Goal: Task Accomplishment & Management: Manage account settings

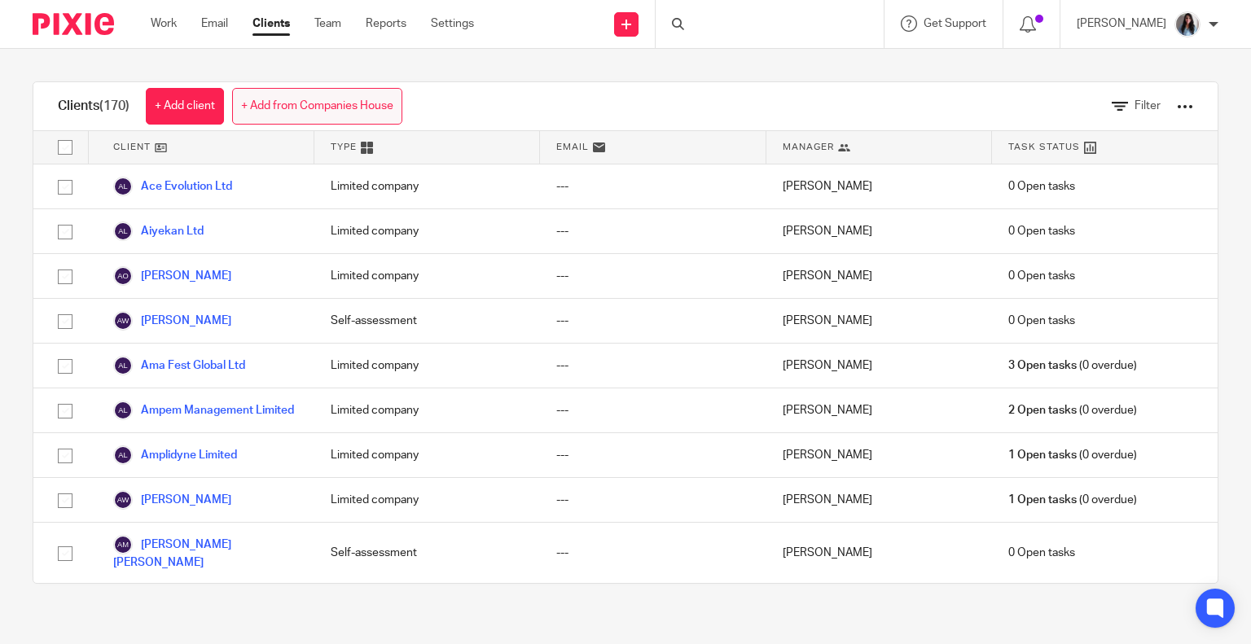
click at [264, 109] on link "+ Add from Companies House" at bounding box center [317, 106] width 170 height 37
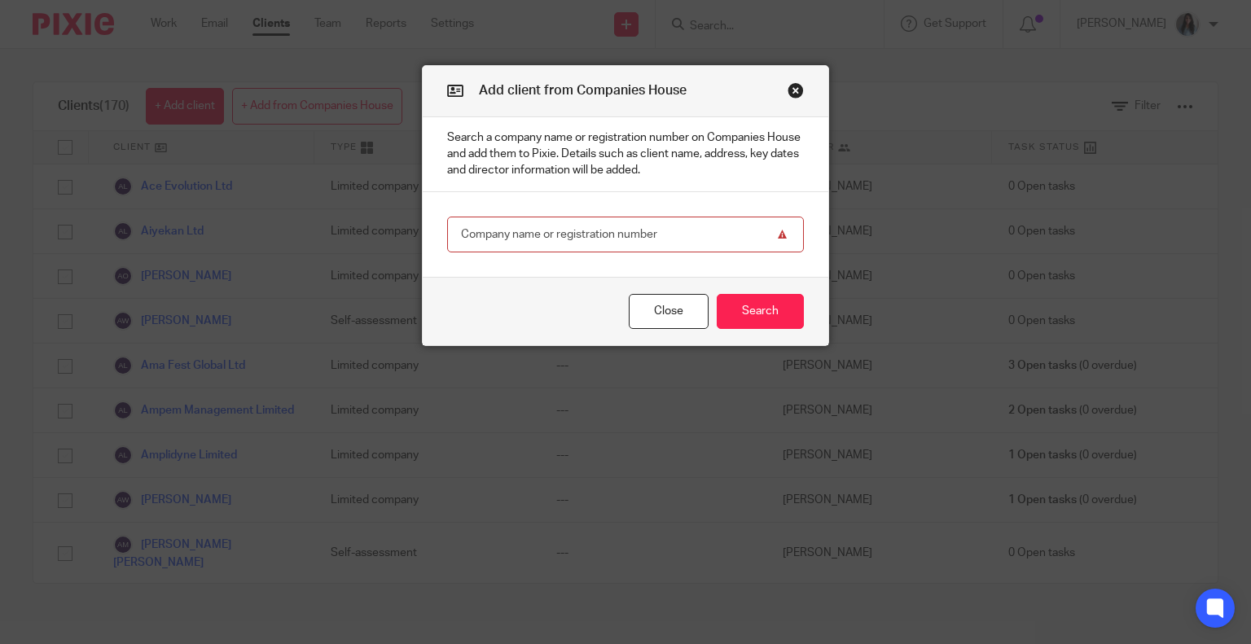
click at [553, 243] on input "text" at bounding box center [625, 235] width 357 height 37
paste input "13923979"
type input "13923979"
click at [765, 313] on button "Search" at bounding box center [759, 311] width 87 height 35
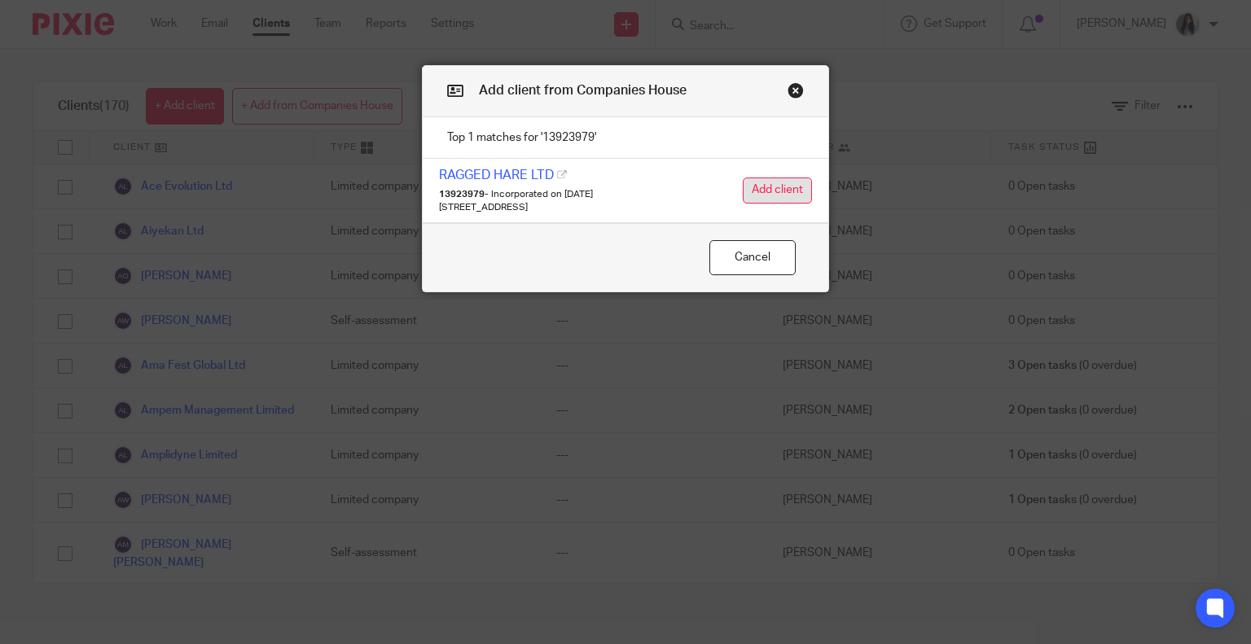
click at [765, 190] on button "Add client" at bounding box center [776, 190] width 69 height 26
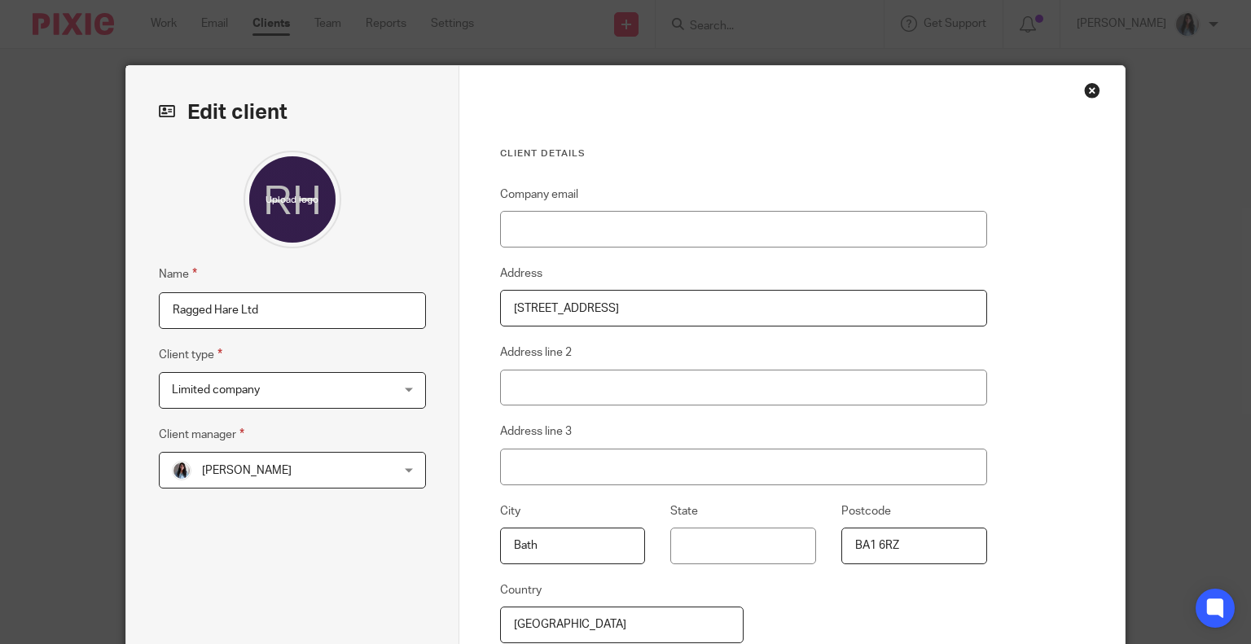
scroll to position [195, 0]
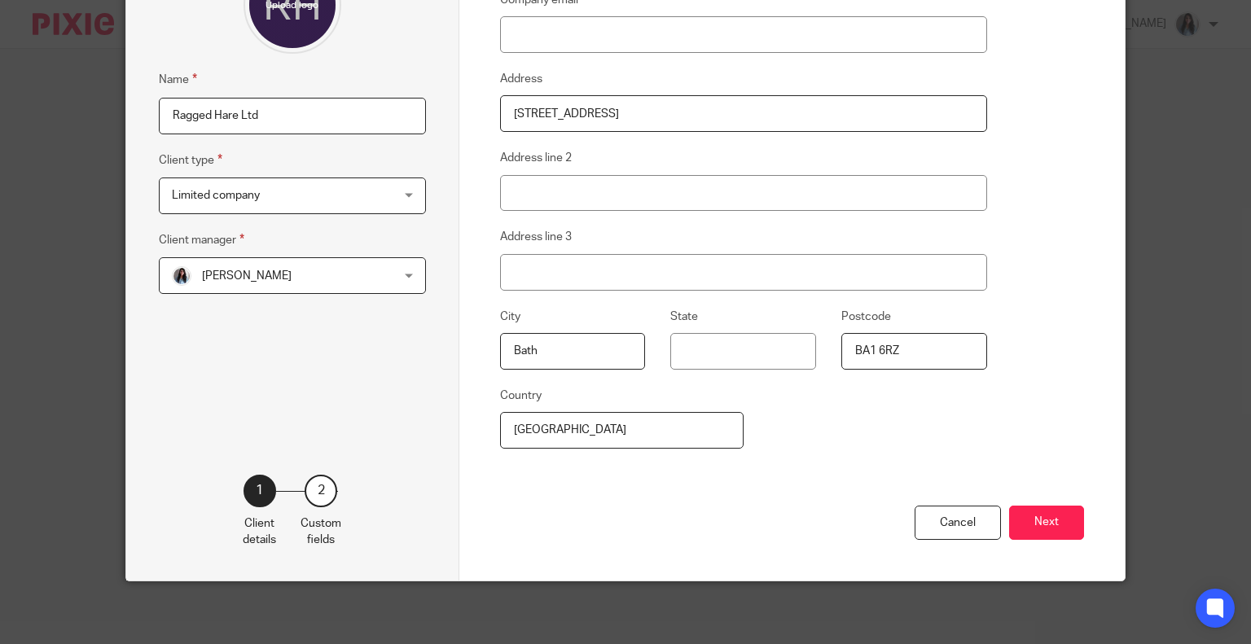
click at [1055, 517] on button "Next" at bounding box center [1046, 523] width 75 height 35
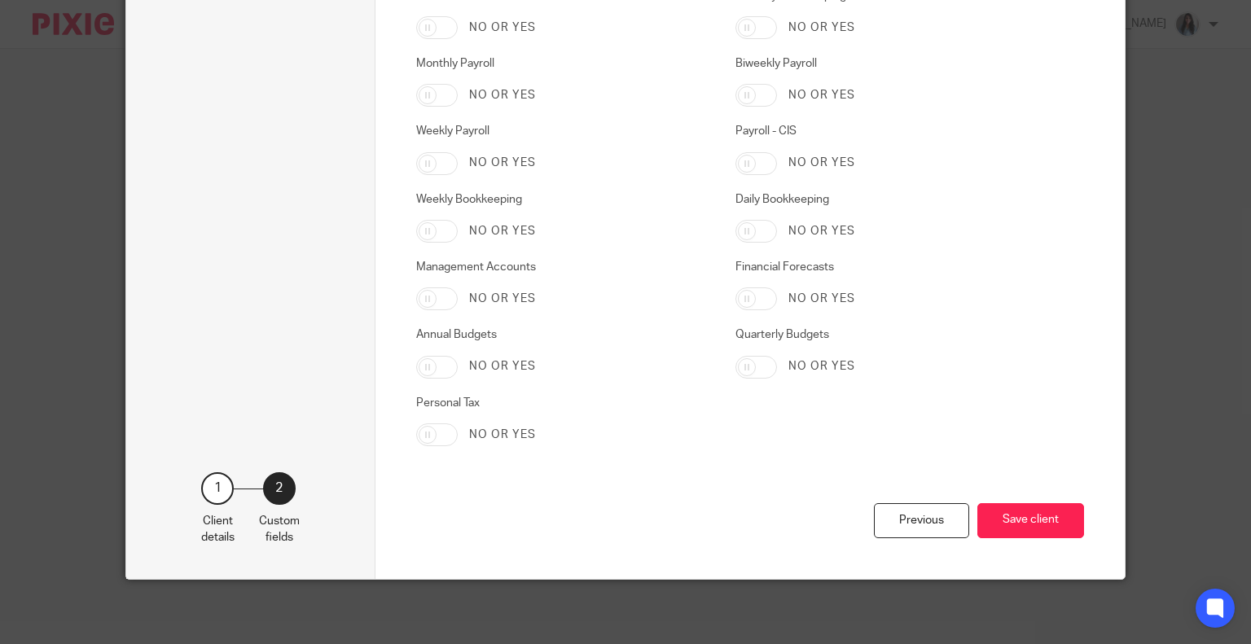
scroll to position [2294, 0]
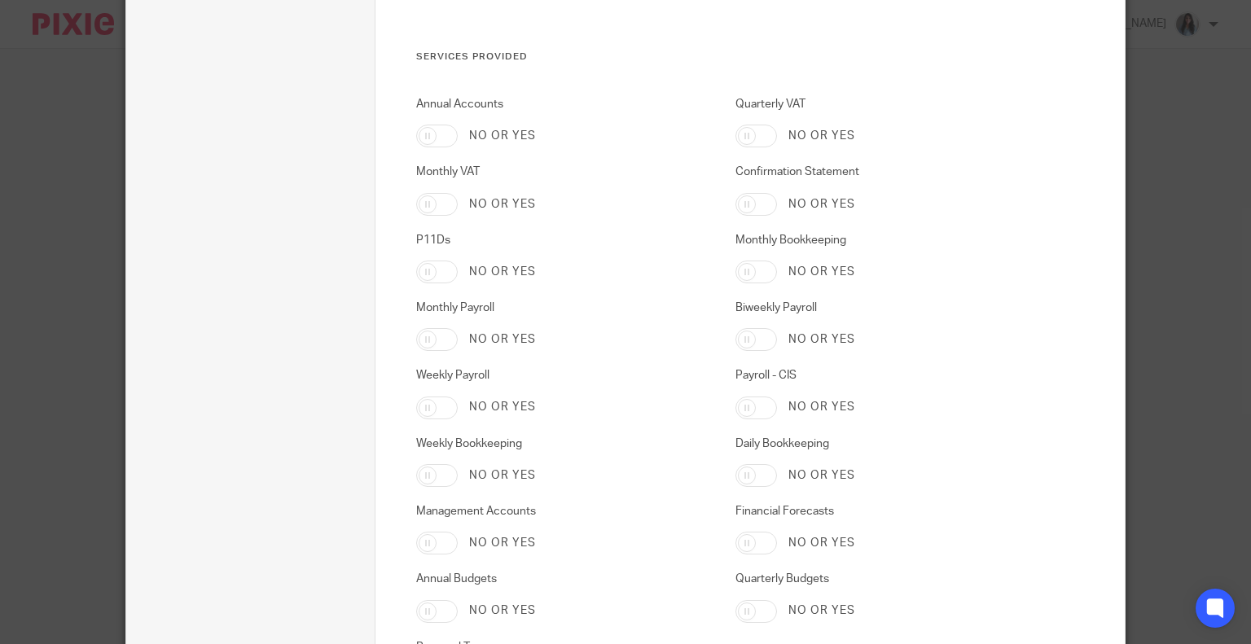
drag, startPoint x: 418, startPoint y: 129, endPoint x: 476, endPoint y: 172, distance: 71.6
click at [418, 129] on input "Annual Accounts" at bounding box center [437, 136] width 42 height 23
checkbox input "true"
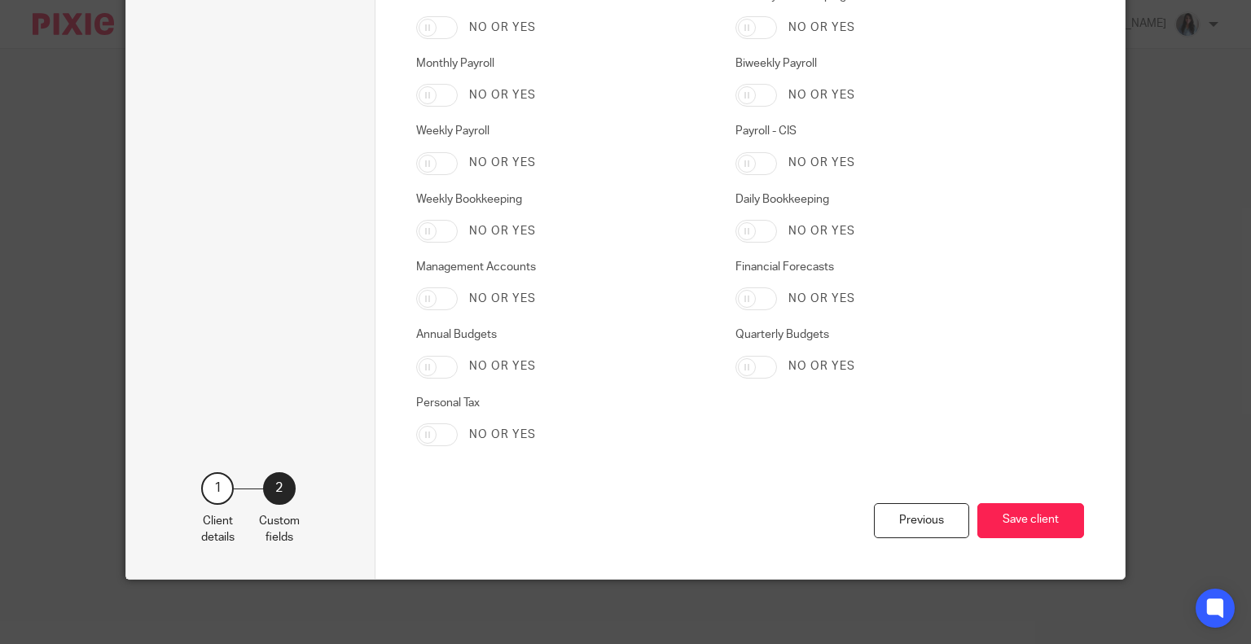
click at [1008, 503] on div "Previous Save client" at bounding box center [750, 541] width 668 height 76
click at [1011, 503] on div "Previous Save client" at bounding box center [750, 541] width 668 height 76
click at [1016, 513] on button "Save client" at bounding box center [1030, 520] width 107 height 35
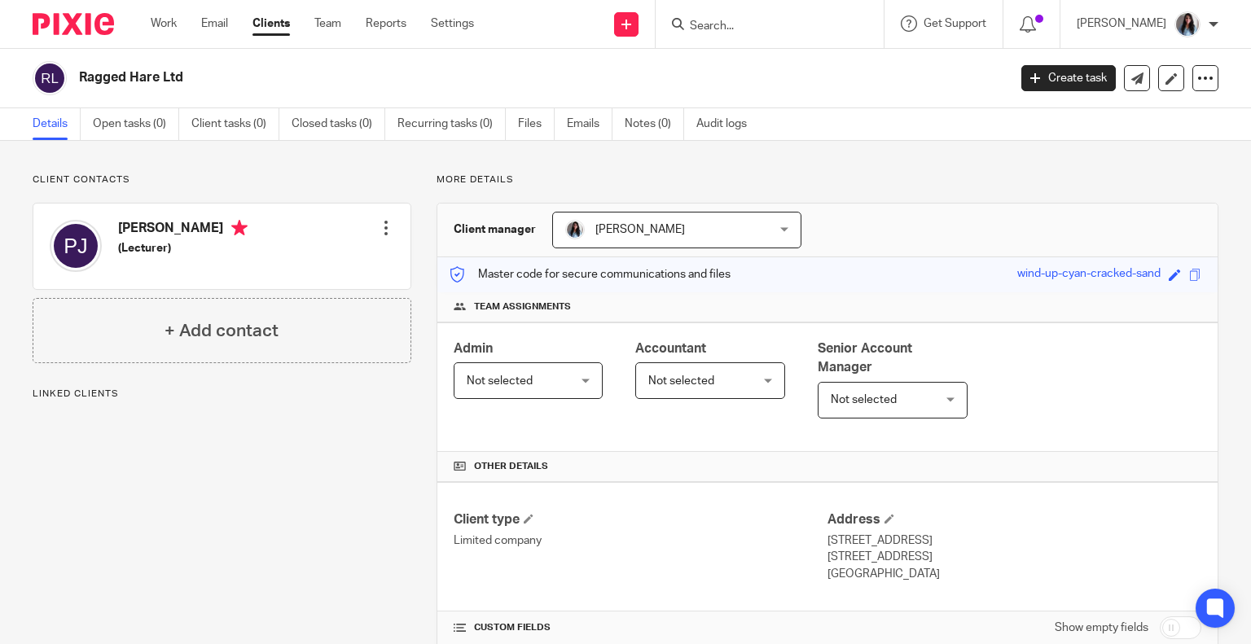
click at [734, 383] on span "Not selected" at bounding box center [702, 380] width 108 height 34
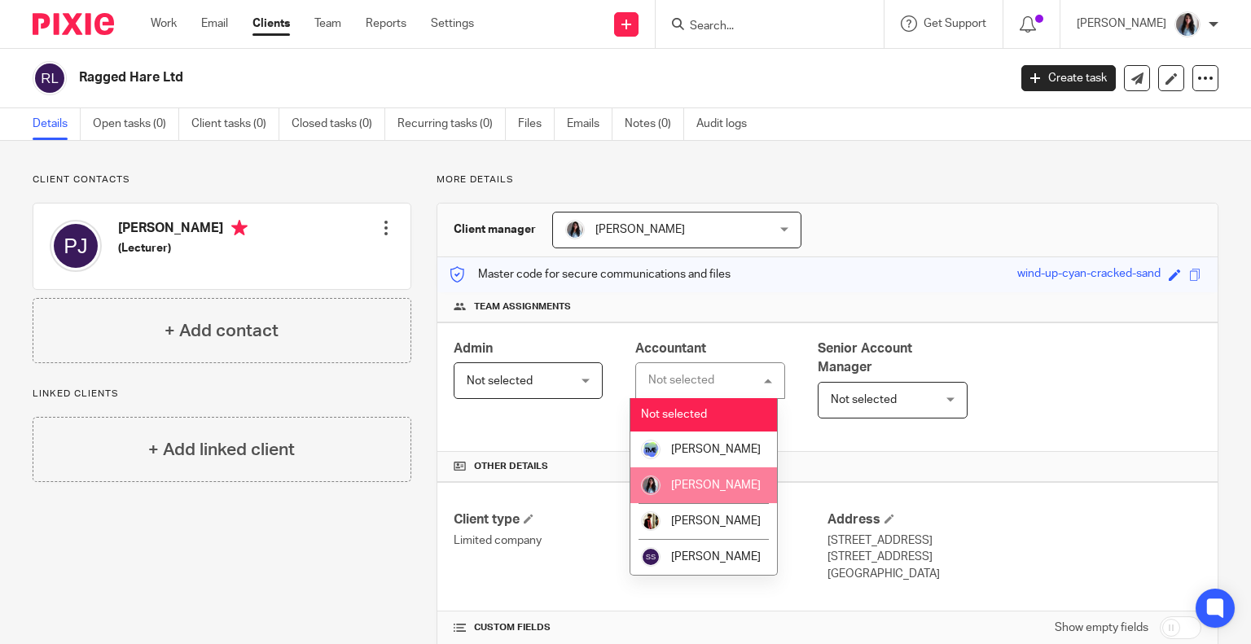
click at [713, 480] on span "[PERSON_NAME]" at bounding box center [716, 485] width 90 height 11
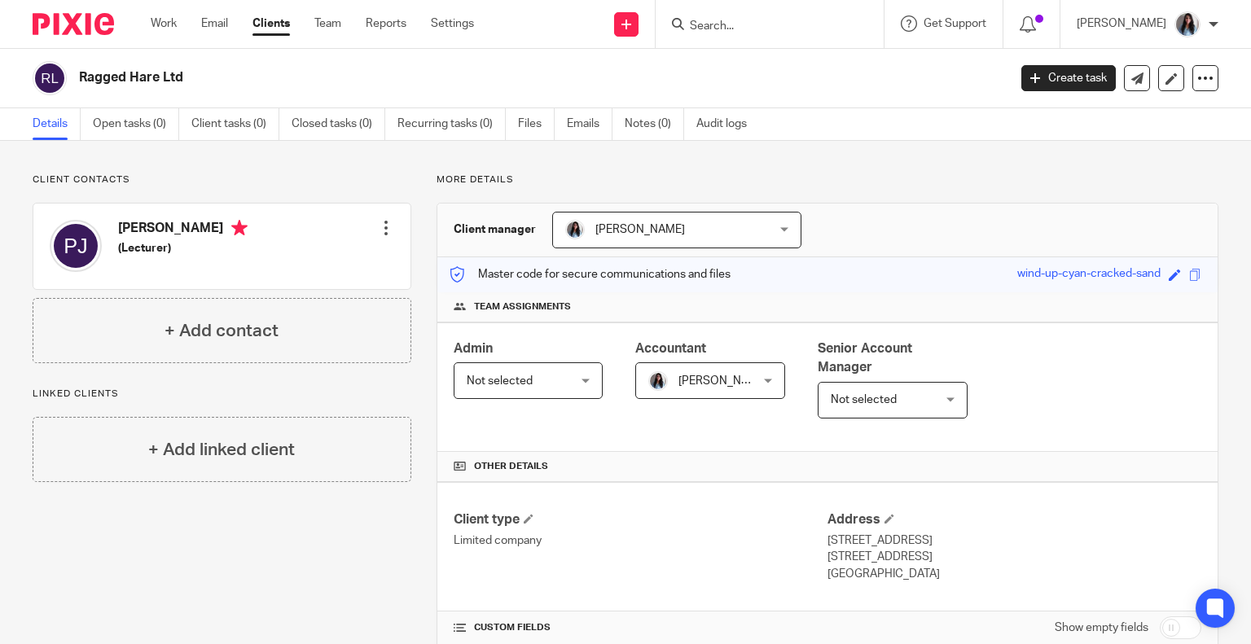
drag, startPoint x: 552, startPoint y: 370, endPoint x: 552, endPoint y: 392, distance: 22.0
click at [552, 372] on span "Not selected" at bounding box center [521, 380] width 108 height 34
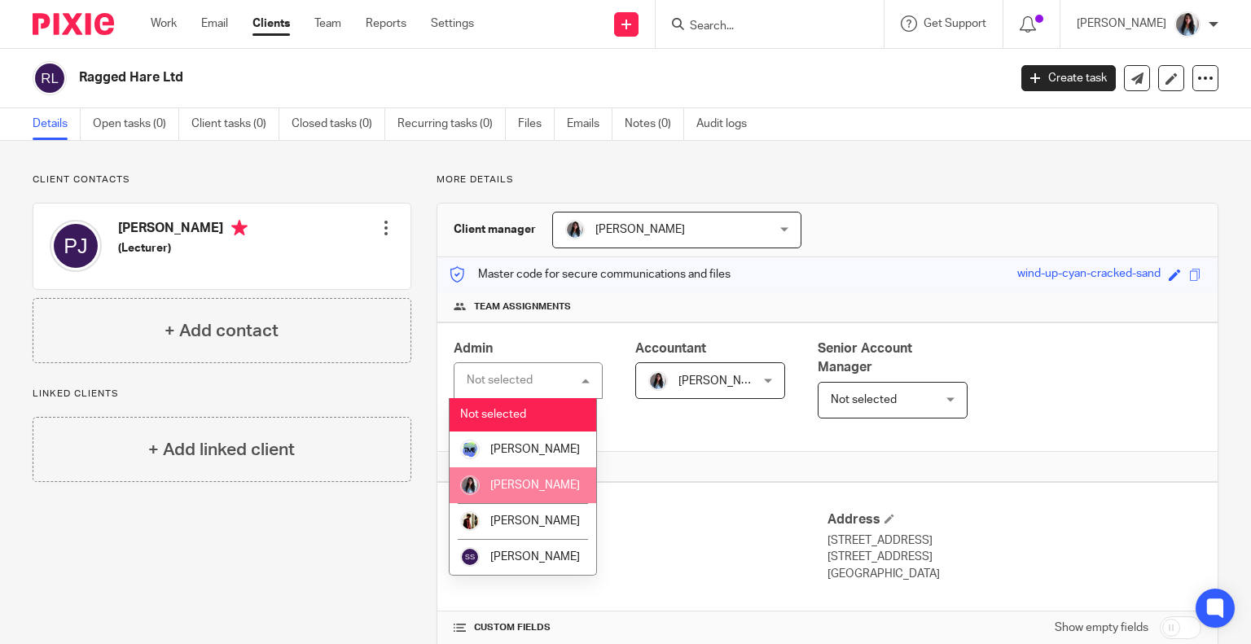
drag, startPoint x: 544, startPoint y: 484, endPoint x: 563, endPoint y: 484, distance: 19.5
click at [546, 484] on li "[PERSON_NAME]" at bounding box center [522, 485] width 147 height 36
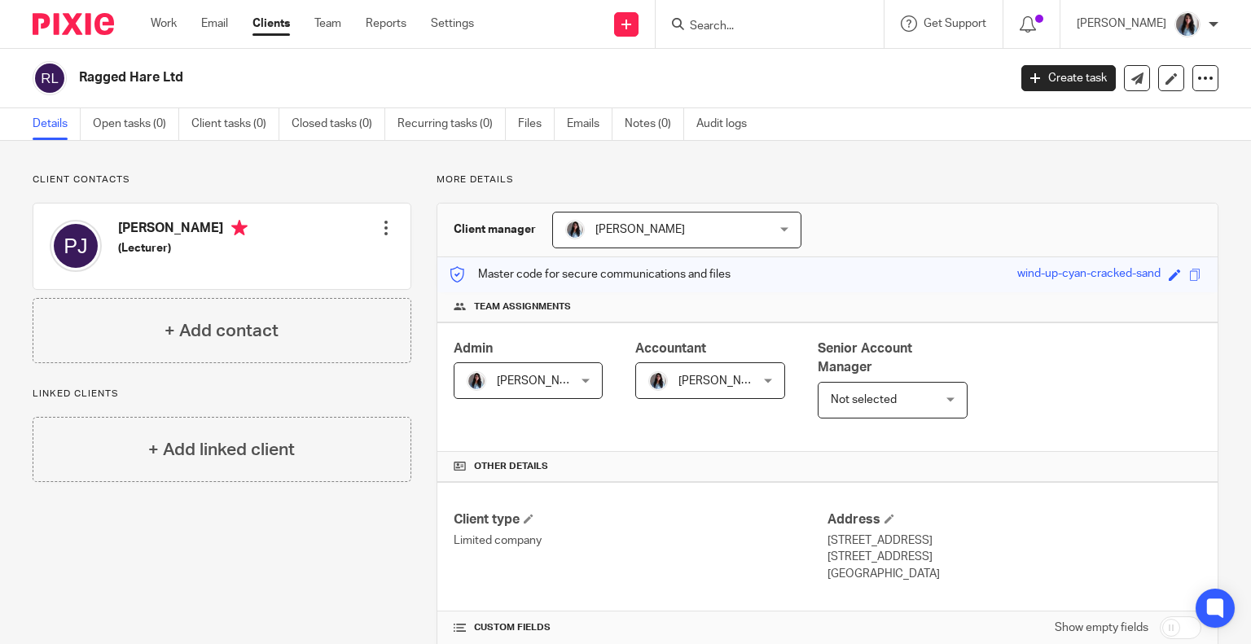
click at [864, 410] on span "Not selected" at bounding box center [884, 400] width 108 height 34
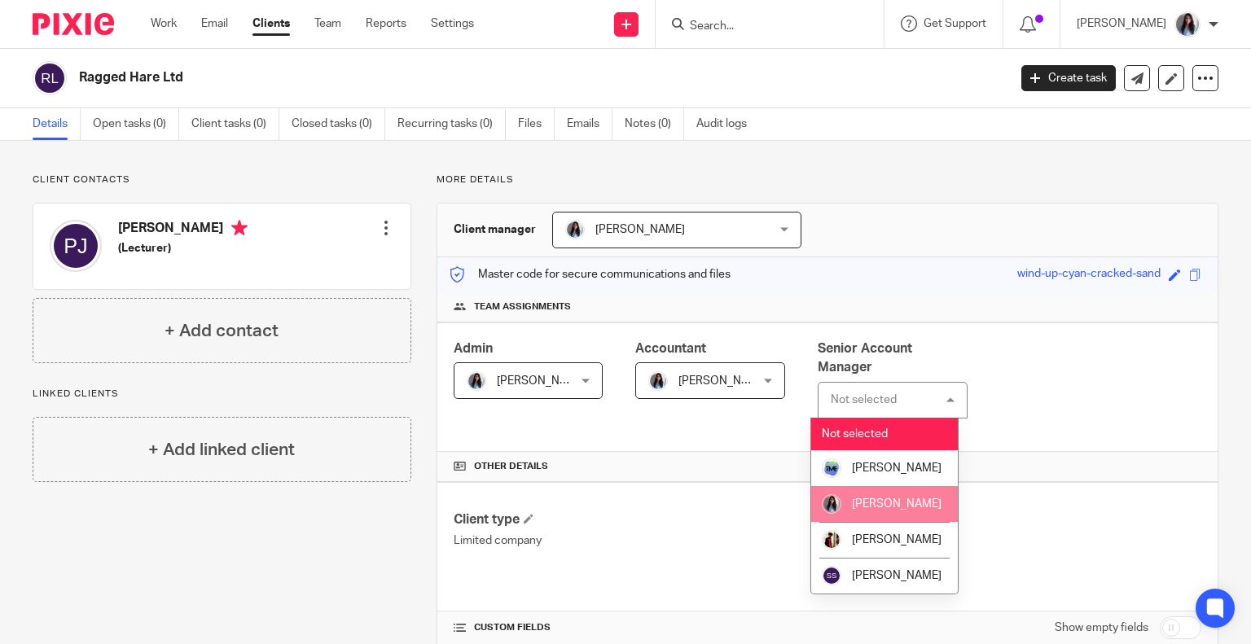
click at [859, 507] on span "[PERSON_NAME]" at bounding box center [897, 503] width 90 height 11
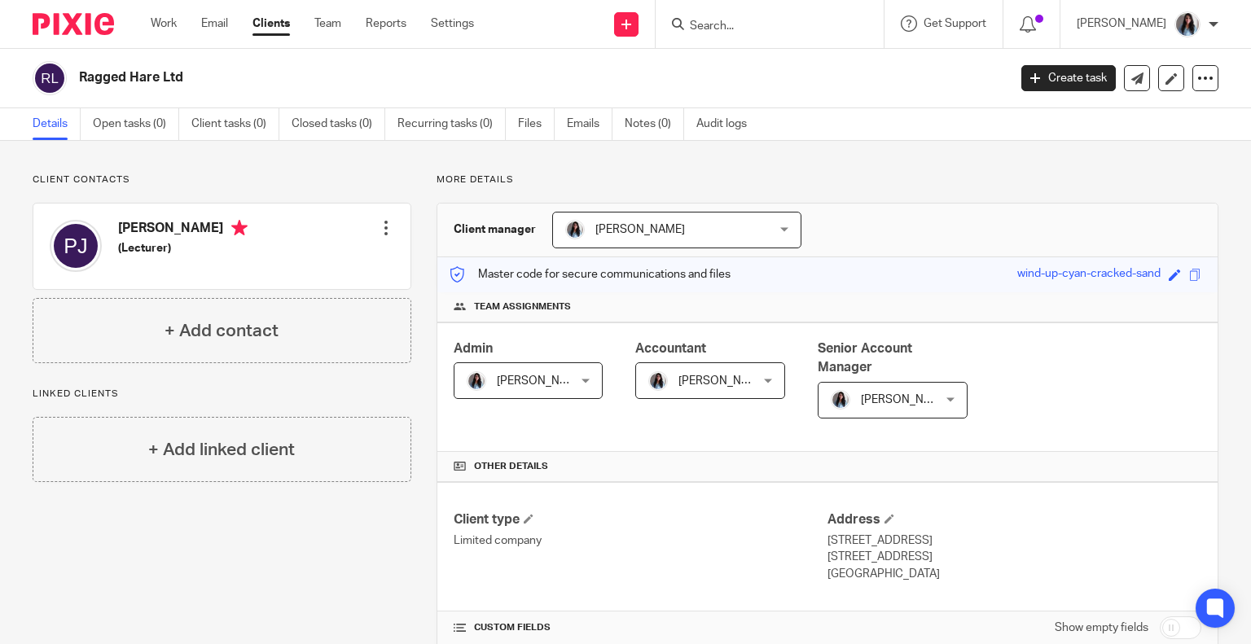
click at [664, 468] on h4 "Other details" at bounding box center [826, 466] width 747 height 13
click at [117, 126] on link "Open tasks (0)" at bounding box center [136, 124] width 86 height 32
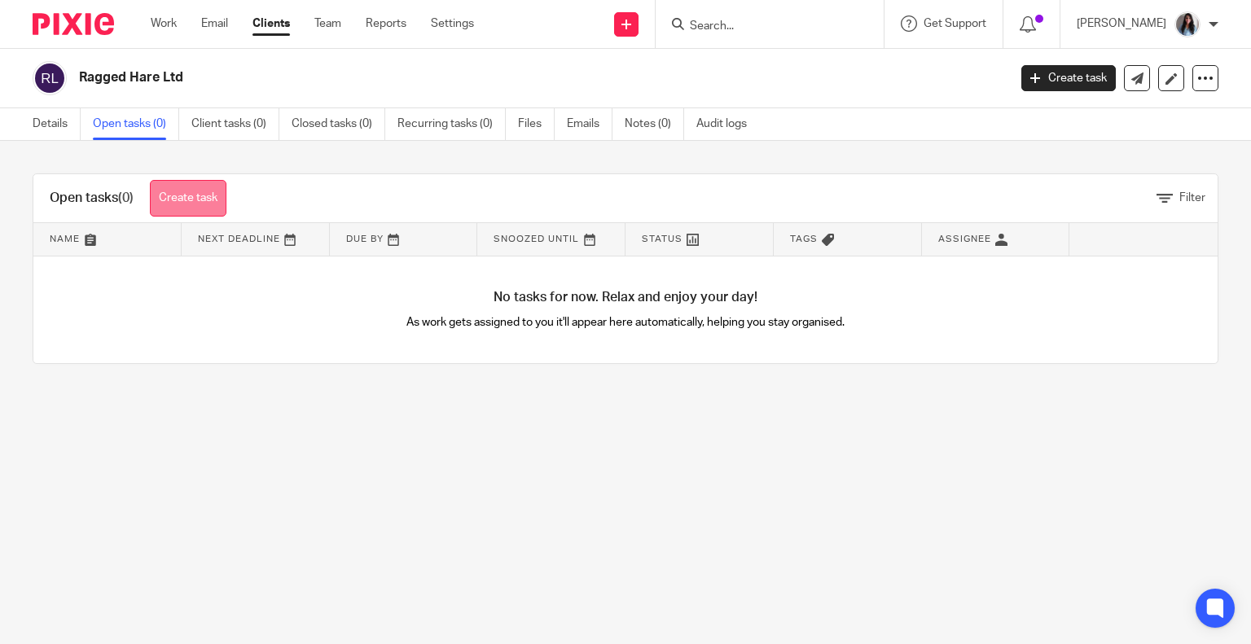
click at [189, 208] on link "Create task" at bounding box center [188, 198] width 77 height 37
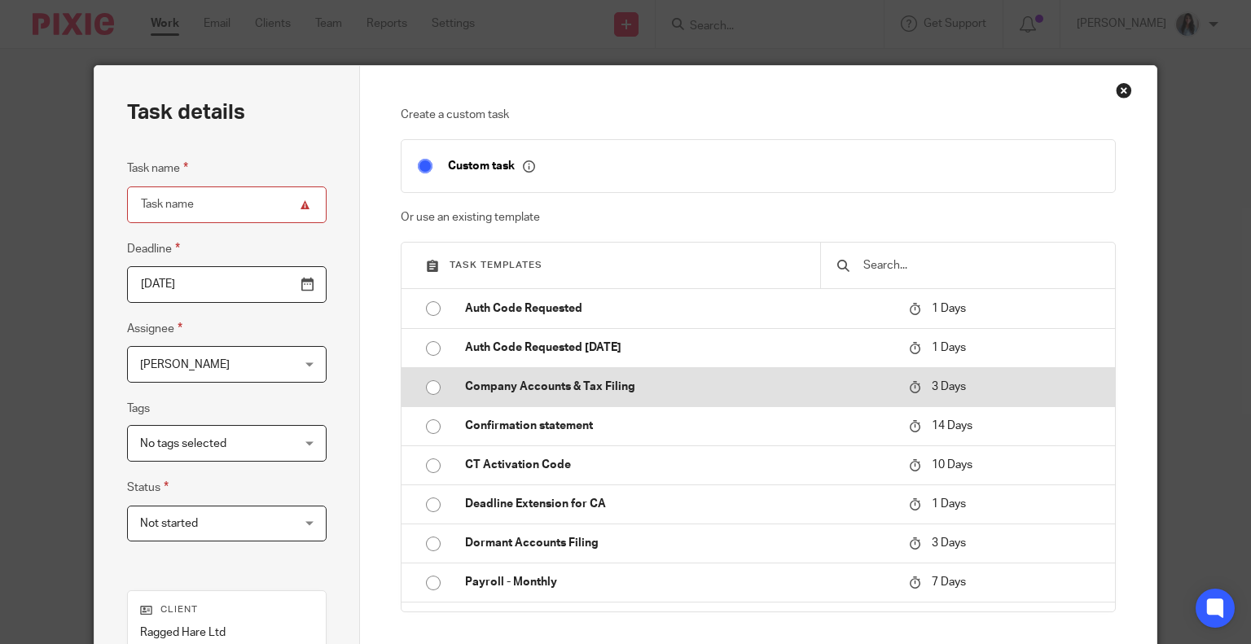
drag, startPoint x: 558, startPoint y: 387, endPoint x: 497, endPoint y: 371, distance: 63.0
click at [558, 387] on p "Company Accounts & Tax Filing" at bounding box center [678, 387] width 427 height 16
type input "[DATE]"
type input "Company Accounts & Tax Filing"
checkbox input "false"
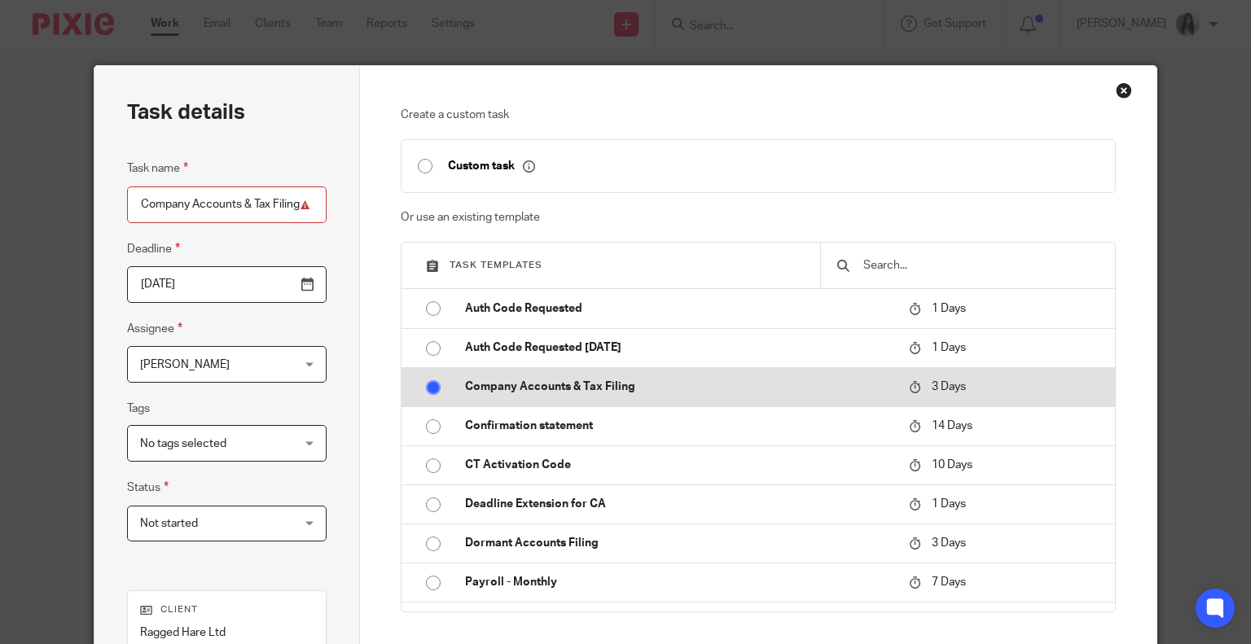
radio input "true"
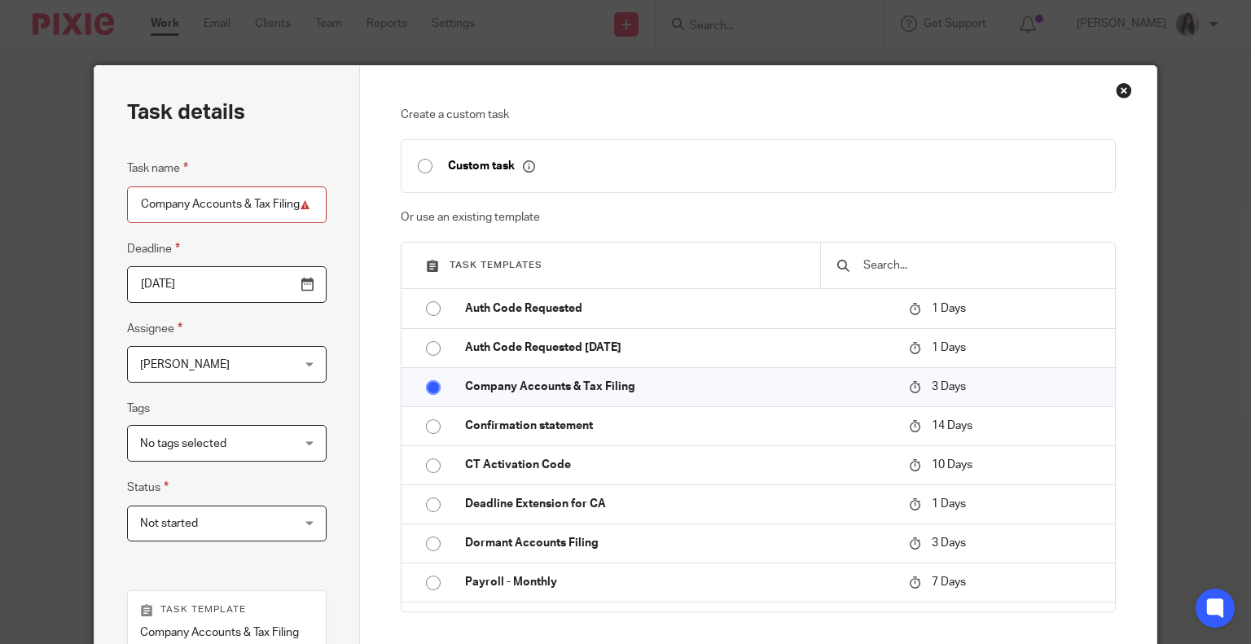
click at [289, 201] on input "Company Accounts & Tax Filing" at bounding box center [226, 204] width 199 height 37
type input "Company Accounts & Tax Filing (2024-25)"
drag, startPoint x: 158, startPoint y: 374, endPoint x: 173, endPoint y: 404, distance: 33.9
click at [158, 375] on span "[PERSON_NAME]" at bounding box center [214, 364] width 148 height 34
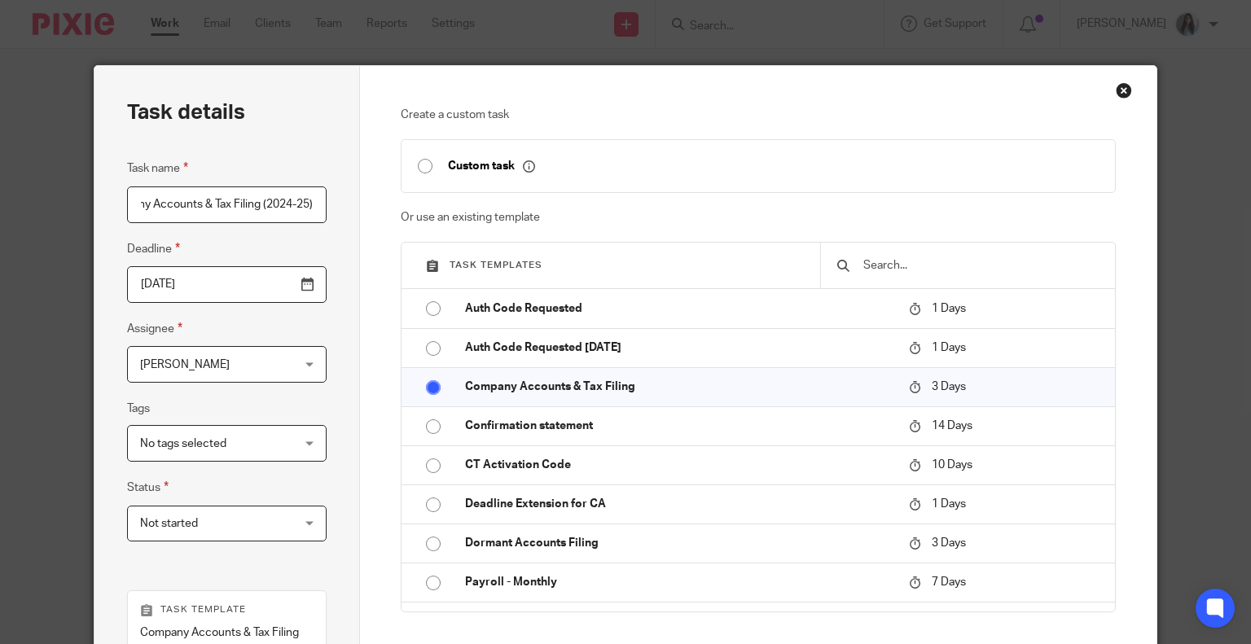
scroll to position [0, 0]
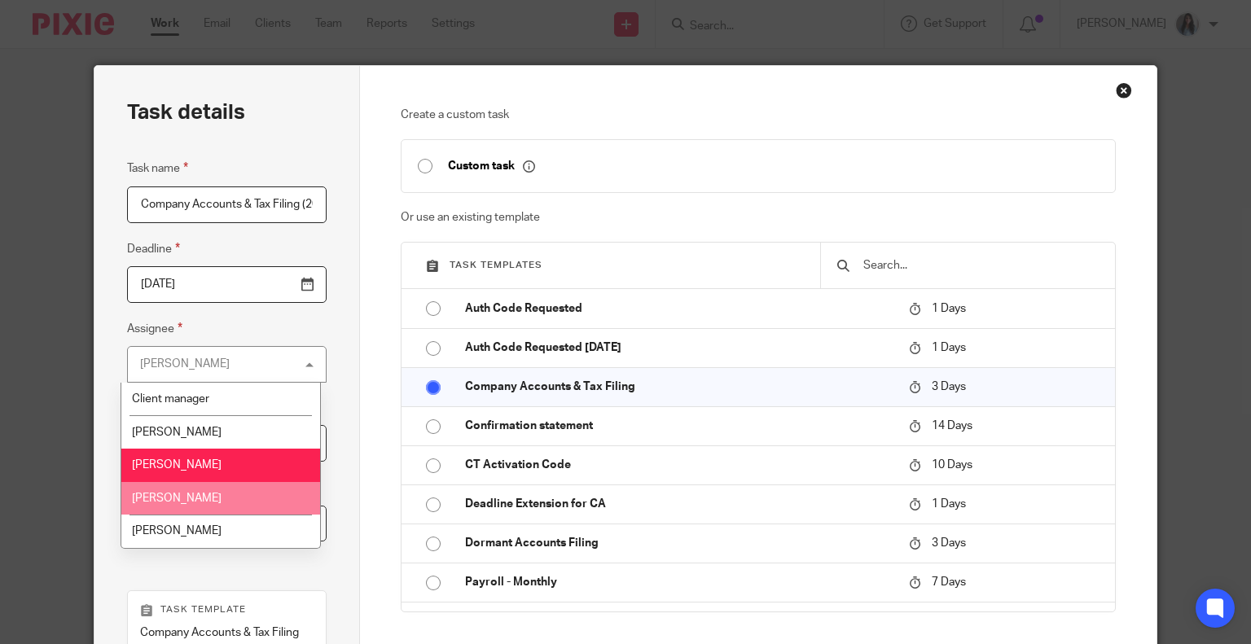
drag, startPoint x: 189, startPoint y: 514, endPoint x: 199, endPoint y: 523, distance: 13.3
click at [191, 514] on li "Prasuk Jain" at bounding box center [220, 498] width 198 height 33
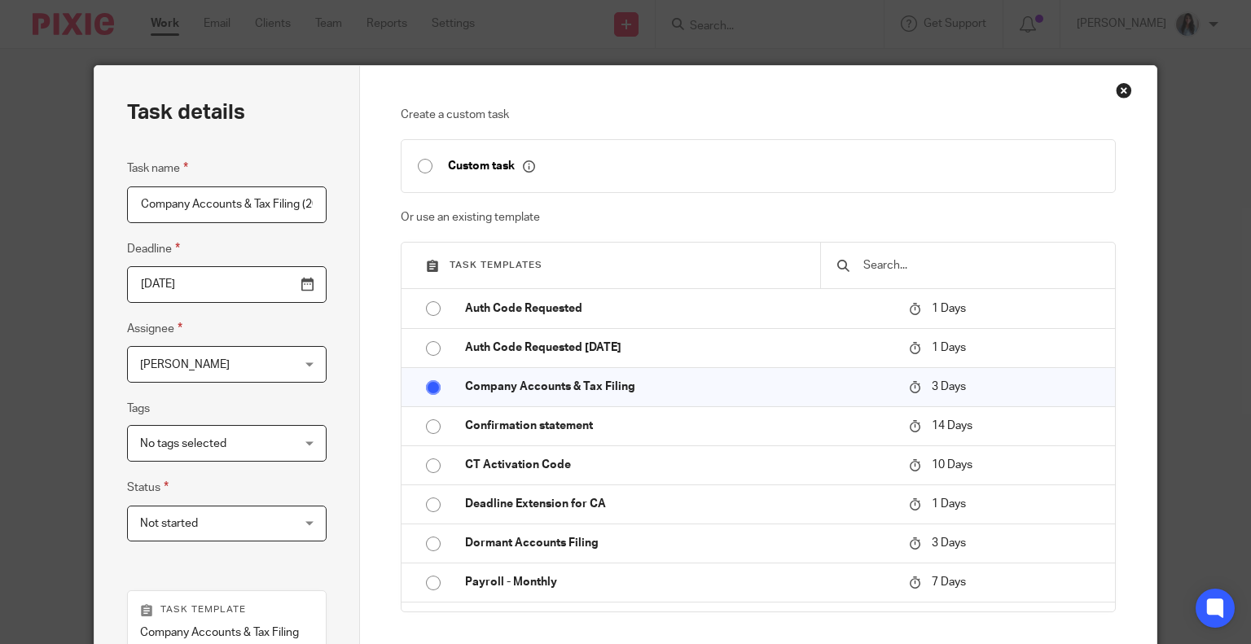
drag, startPoint x: 205, startPoint y: 360, endPoint x: 180, endPoint y: 488, distance: 130.3
click at [206, 361] on span "Prasuk Jain" at bounding box center [214, 364] width 148 height 34
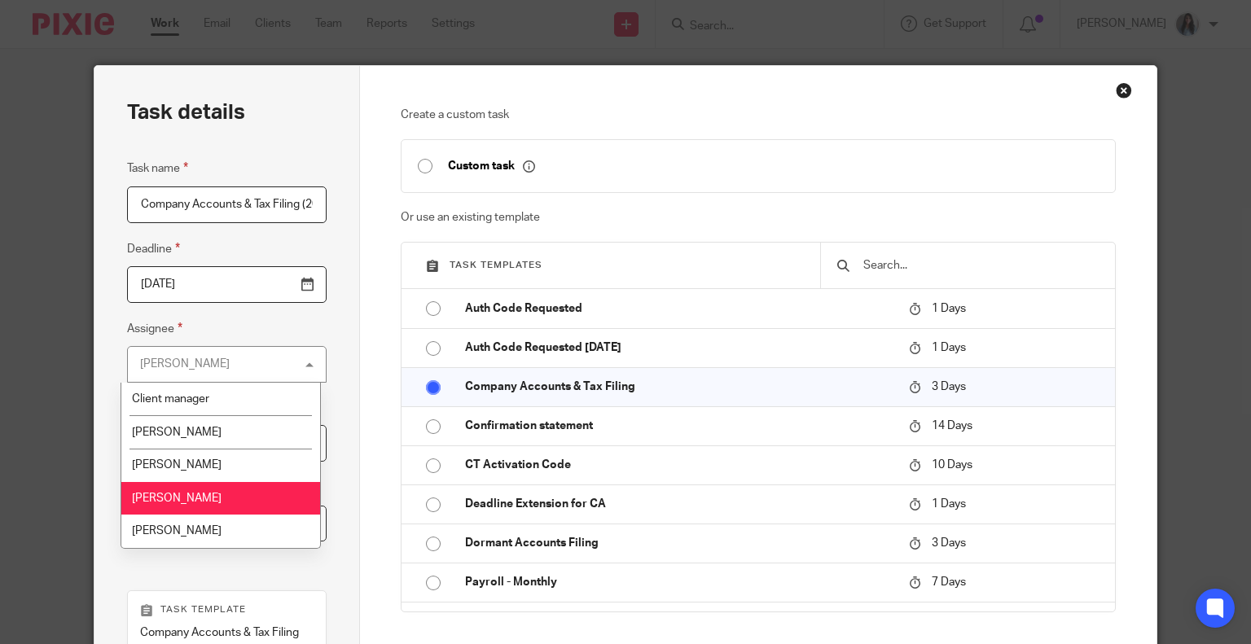
drag, startPoint x: 176, startPoint y: 506, endPoint x: 176, endPoint y: 527, distance: 20.4
click at [176, 507] on li "Prasuk Jain" at bounding box center [220, 498] width 198 height 33
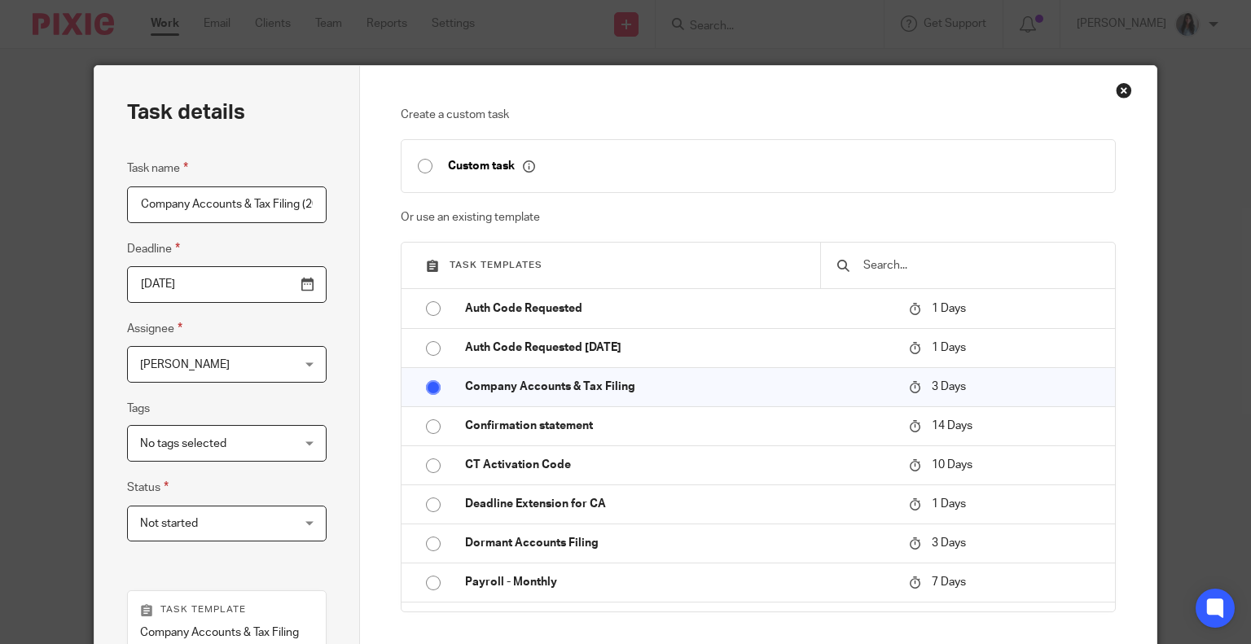
click at [204, 365] on span "Prasuk Jain" at bounding box center [214, 364] width 148 height 34
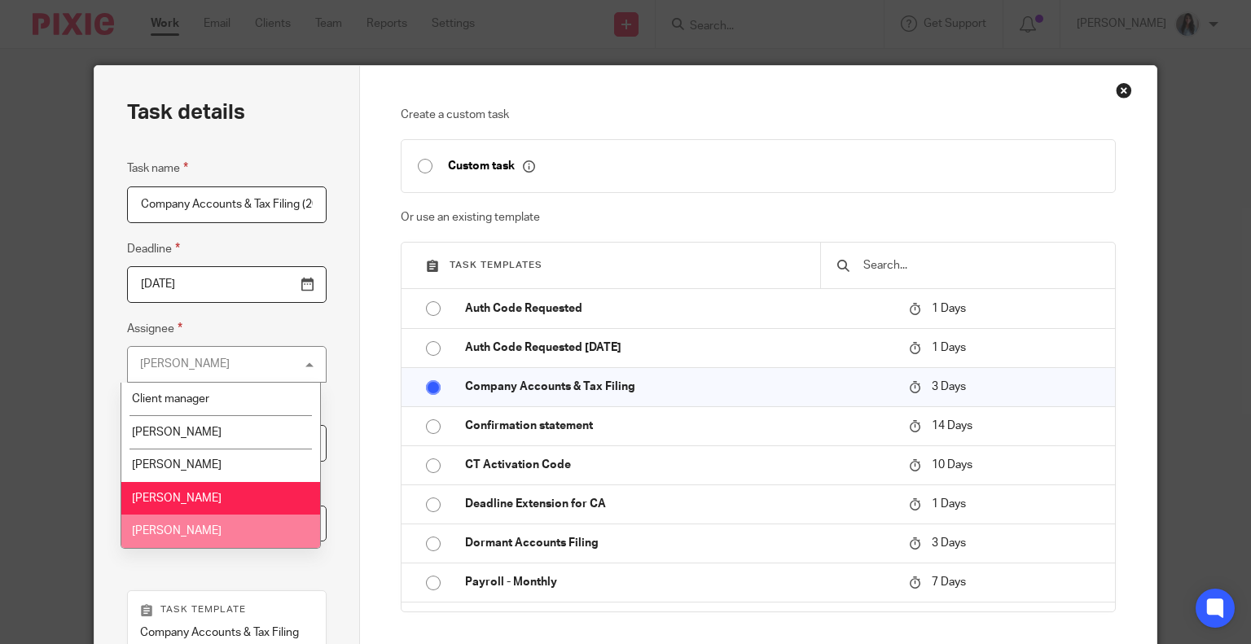
click at [160, 548] on li "[PERSON_NAME]" at bounding box center [220, 531] width 198 height 33
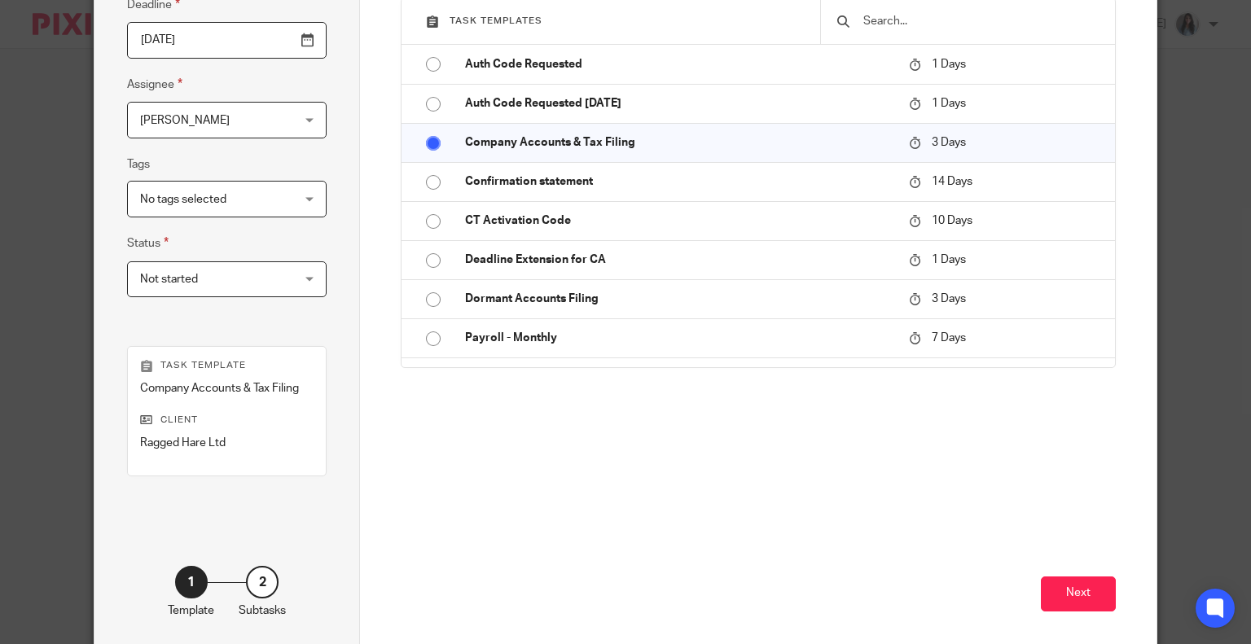
scroll to position [317, 0]
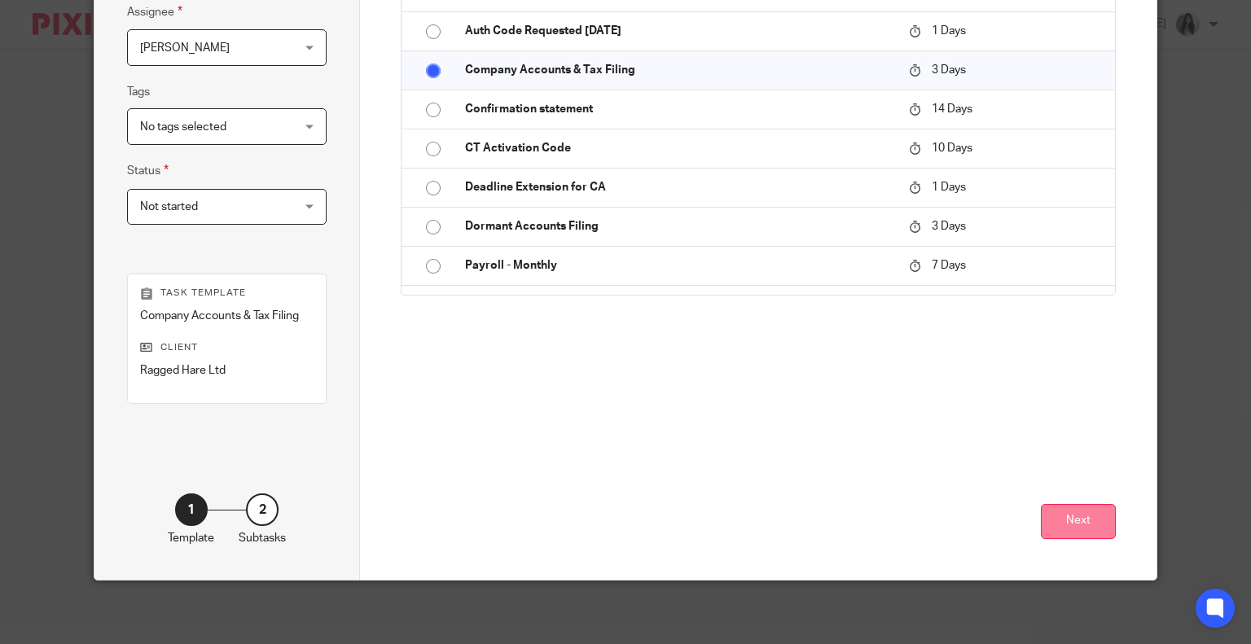
click at [1069, 517] on button "Next" at bounding box center [1077, 521] width 75 height 35
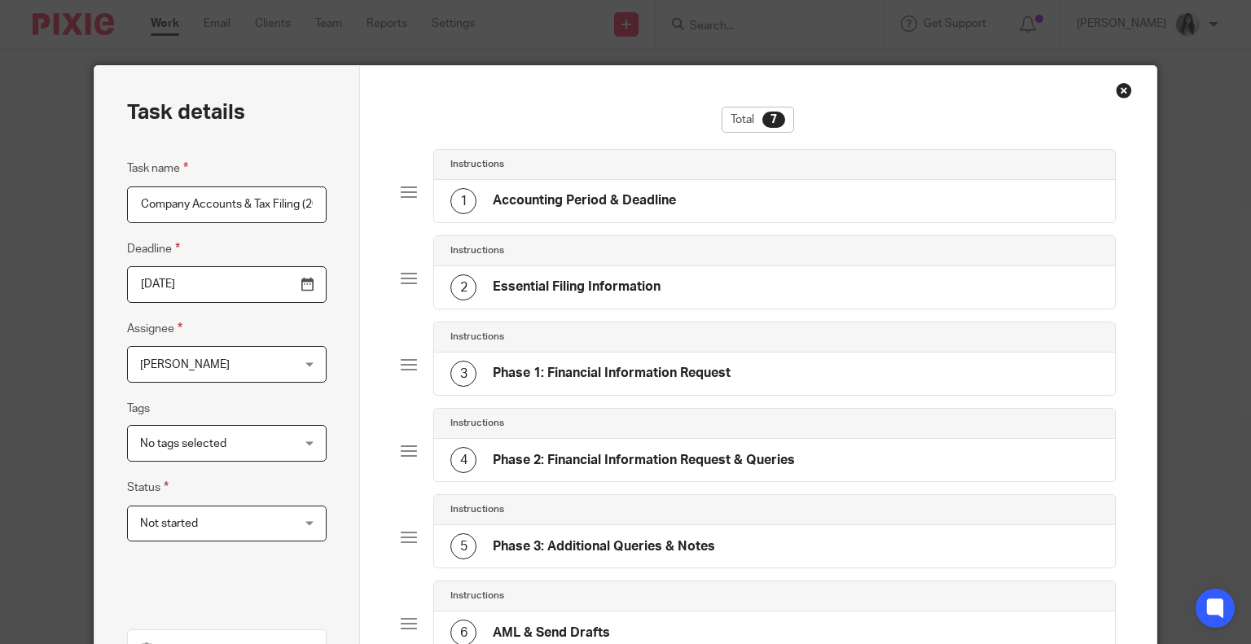
scroll to position [353, 0]
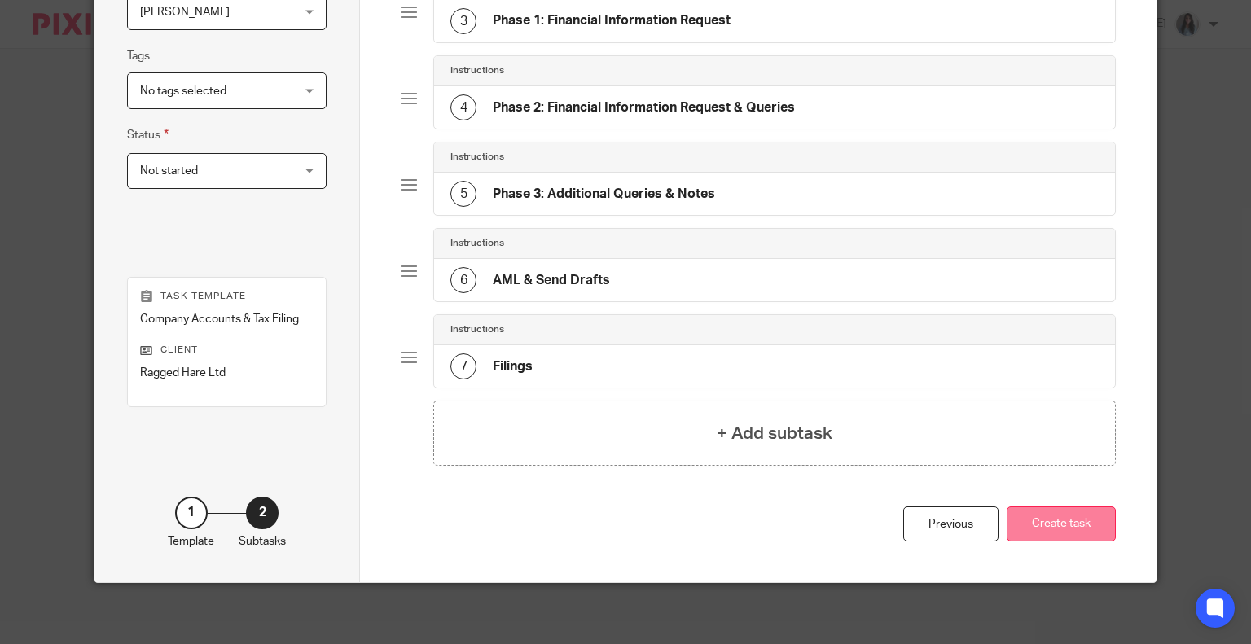
click at [1008, 516] on button "Create task" at bounding box center [1060, 523] width 109 height 35
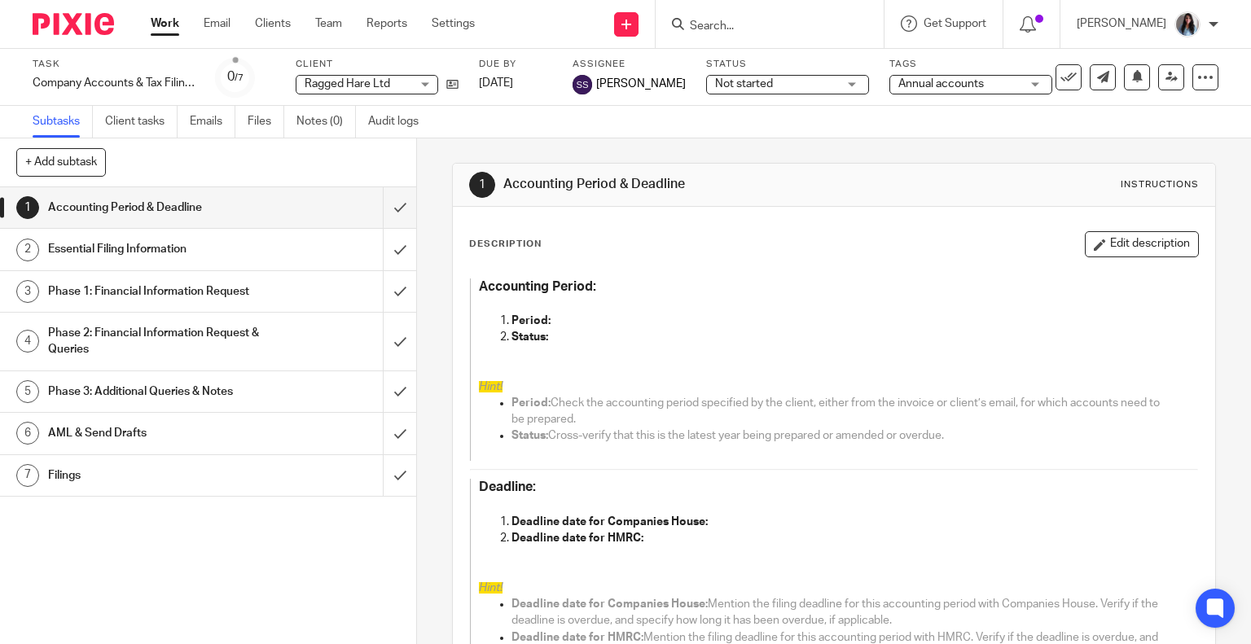
drag, startPoint x: 306, startPoint y: 621, endPoint x: 359, endPoint y: 516, distance: 117.6
click at [305, 620] on div "1 Accounting Period & Deadline 2 Essential Filing Information 3 Phase 1: Financ…" at bounding box center [208, 415] width 416 height 457
